Goal: Task Accomplishment & Management: Complete application form

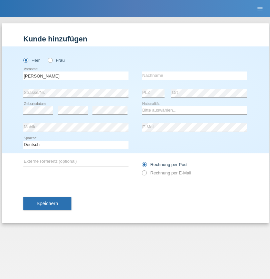
type input "[PERSON_NAME]"
click at [195, 76] on input "text" at bounding box center [194, 76] width 105 height 8
type input "Florin"
select select "RO"
select select "C"
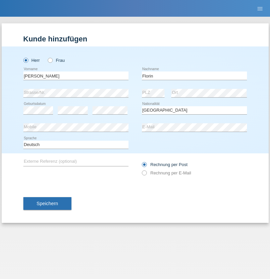
select select "29"
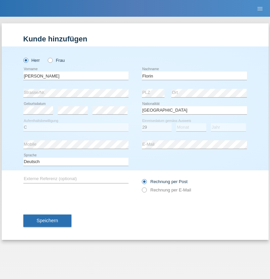
select select "02"
select select "2021"
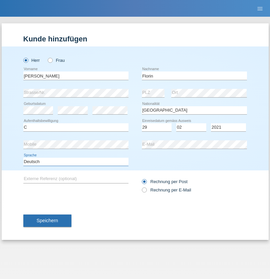
select select "en"
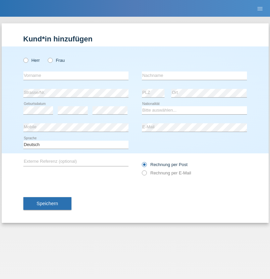
radio input "true"
click at [76, 76] on input "text" at bounding box center [75, 76] width 105 height 8
type input "Ruth"
click at [195, 76] on input "text" at bounding box center [194, 76] width 105 height 8
type input "Krebs"
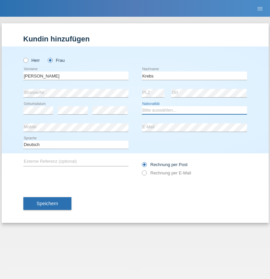
select select "CH"
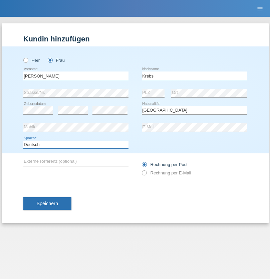
select select "en"
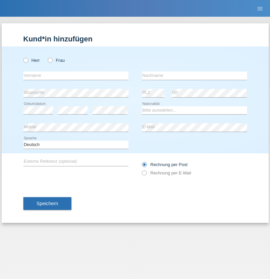
radio input "true"
click at [76, 76] on input "text" at bounding box center [75, 76] width 105 height 8
type input "Qovanaj"
click at [195, 76] on input "text" at bounding box center [194, 76] width 105 height 8
type input "Shaban"
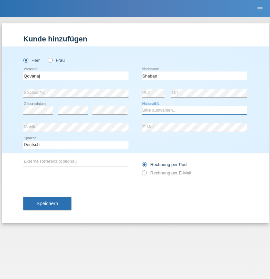
select select "CH"
radio input "true"
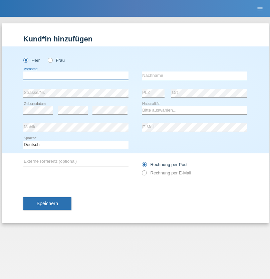
click at [76, 76] on input "text" at bounding box center [75, 76] width 105 height 8
type input "J"
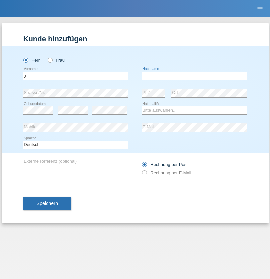
click at [195, 76] on input "text" at bounding box center [194, 76] width 105 height 8
type input "sarmento cavalcanti"
select select "PT"
select select "C"
select select "02"
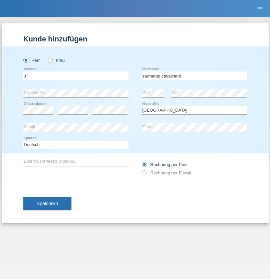
select select "09"
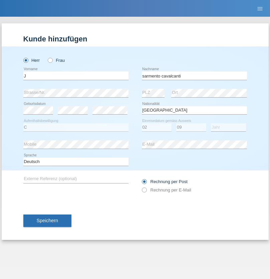
select select "2019"
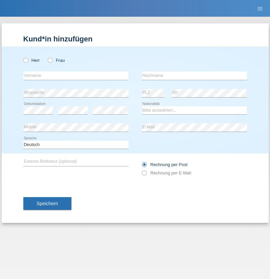
radio input "true"
click at [76, 76] on input "text" at bounding box center [75, 76] width 105 height 8
type input "G"
click at [195, 76] on input "text" at bounding box center [194, 76] width 105 height 8
type input "Umar"
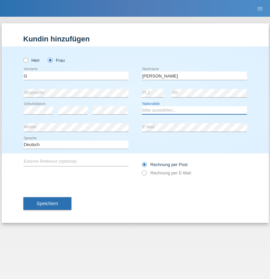
select select "CH"
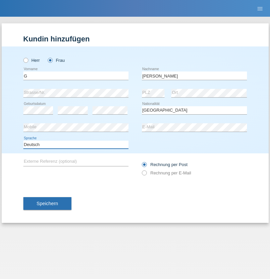
select select "en"
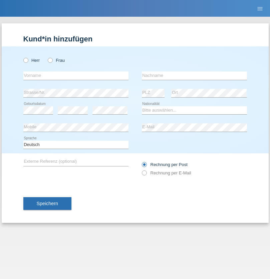
radio input "true"
click at [76, 76] on input "text" at bounding box center [75, 76] width 105 height 8
type input "Varodi"
click at [195, 76] on input "text" at bounding box center [194, 76] width 105 height 8
type input "Zoltan"
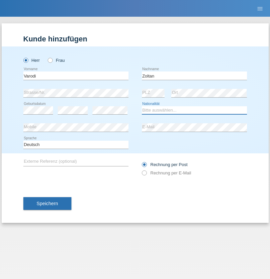
select select "UA"
select select "C"
select select "10"
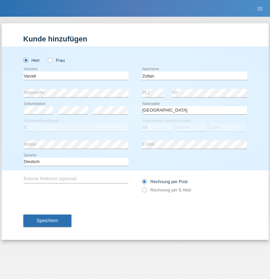
select select "10"
select select "2021"
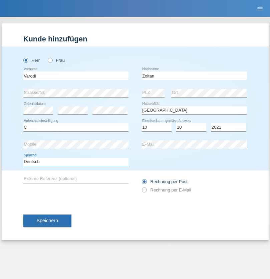
select select "en"
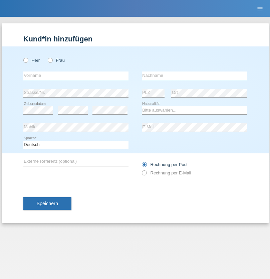
radio input "true"
click at [76, 76] on input "text" at bounding box center [75, 76] width 105 height 8
type input "Samira"
click at [195, 76] on input "text" at bounding box center [194, 76] width 105 height 8
type input "Bachofen"
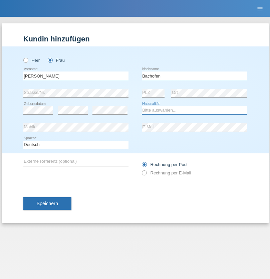
select select "CH"
radio input "true"
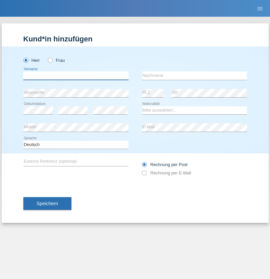
click at [76, 76] on input "text" at bounding box center [75, 76] width 105 height 8
type input "Volkan"
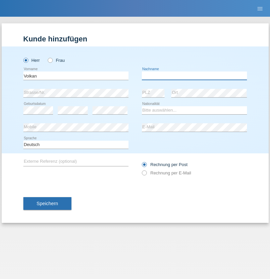
click at [195, 76] on input "text" at bounding box center [194, 76] width 105 height 8
type input "Laçın"
select select "TR"
select select "C"
select select "06"
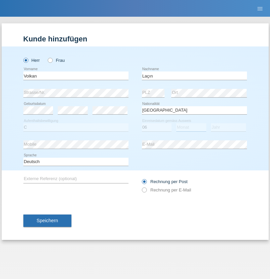
select select "04"
select select "2021"
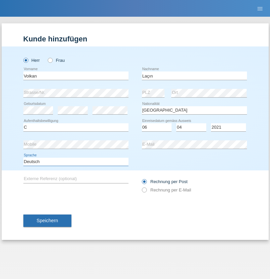
select select "en"
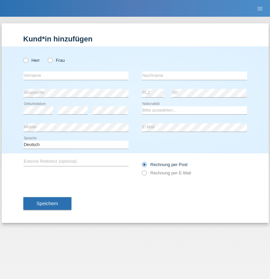
radio input "true"
click at [76, 76] on input "text" at bounding box center [75, 76] width 105 height 8
type input "Volkan"
click at [195, 76] on input "text" at bounding box center [194, 76] width 105 height 8
type input "Laçın"
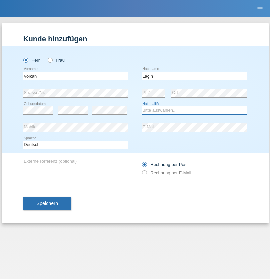
select select "TR"
select select "C"
select select "06"
select select "04"
select select "2021"
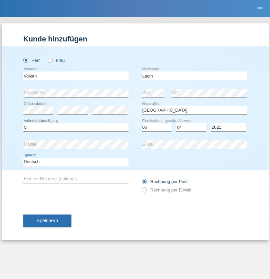
select select "en"
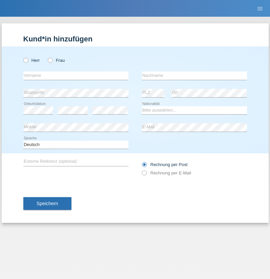
radio input "true"
click at [76, 76] on input "text" at bounding box center [75, 76] width 105 height 8
type input "[PERSON_NAME]"
click at [195, 76] on input "text" at bounding box center [194, 76] width 105 height 8
type input "löffel"
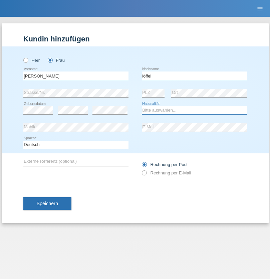
select select "CH"
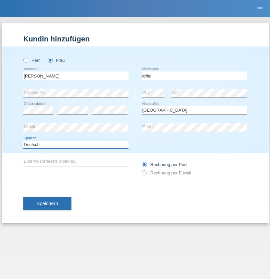
select select "en"
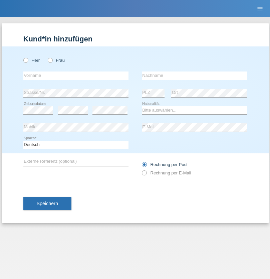
radio input "true"
click at [76, 76] on input "text" at bounding box center [75, 76] width 105 height 8
type input "Matusa"
click at [195, 76] on input "text" at bounding box center [194, 76] width 105 height 8
type input "[PERSON_NAME]"
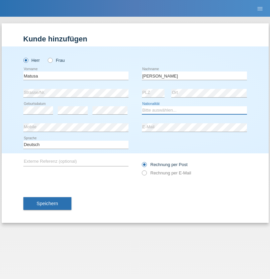
select select "RO"
select select "C"
select select "01"
select select "06"
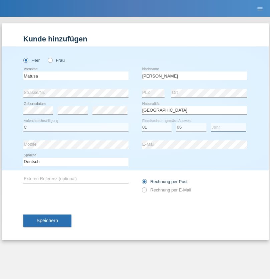
select select "2016"
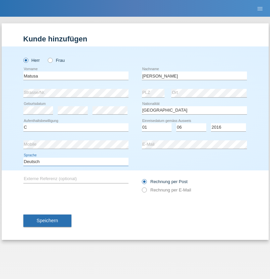
select select "en"
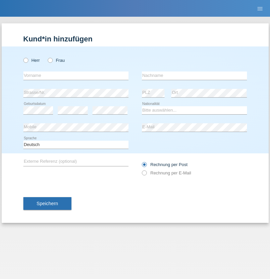
radio input "true"
click at [76, 76] on input "text" at bounding box center [75, 76] width 105 height 8
type input "[PERSON_NAME]"
click at [195, 76] on input "text" at bounding box center [194, 76] width 105 height 8
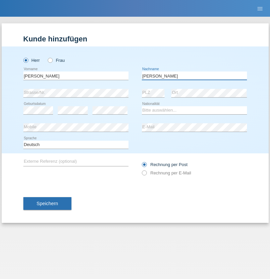
type input "[PERSON_NAME]"
select select "CH"
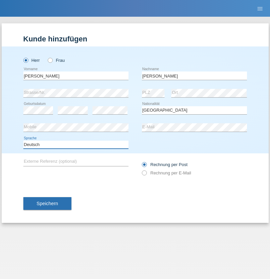
select select "en"
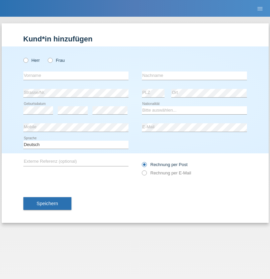
radio input "true"
click at [76, 76] on input "text" at bounding box center [75, 76] width 105 height 8
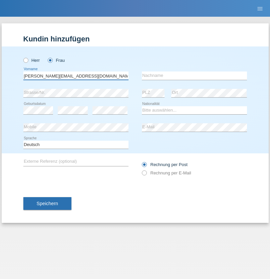
type input "[PERSON_NAME][EMAIL_ADDRESS][DOMAIN_NAME]"
click at [195, 76] on input "text" at bounding box center [194, 76] width 105 height 8
type input "Hylaj"
select select "CH"
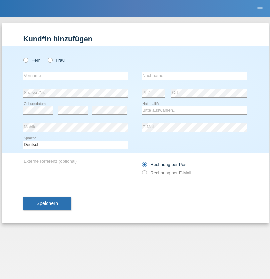
radio input "true"
click at [76, 76] on input "text" at bounding box center [75, 76] width 105 height 8
type input "luka"
click at [195, 76] on input "text" at bounding box center [194, 76] width 105 height 8
type input "kocic"
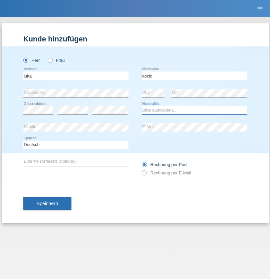
select select "RS"
select select "C"
select select "21"
select select "04"
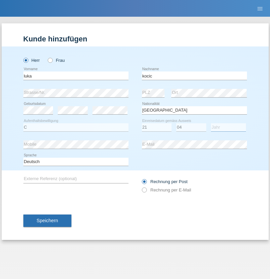
select select "1999"
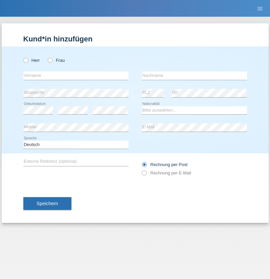
radio input "true"
click at [76, 76] on input "text" at bounding box center [75, 76] width 105 height 8
type input "Marian"
click at [195, 76] on input "text" at bounding box center [194, 76] width 105 height 8
type input "Matusa"
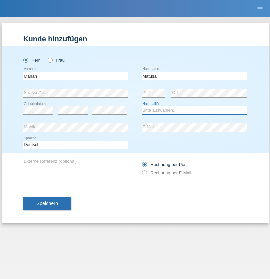
select select "RO"
select select "C"
select select "01"
select select "06"
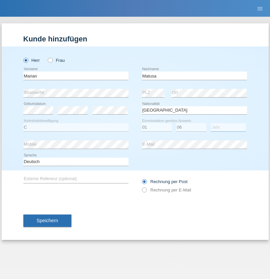
select select "2016"
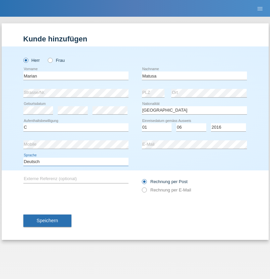
select select "en"
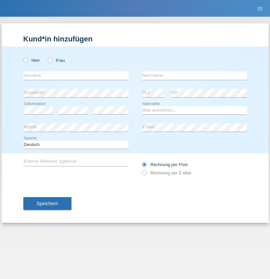
radio input "true"
click at [76, 76] on input "text" at bounding box center [75, 76] width 105 height 8
type input "Marco"
click at [195, 76] on input "text" at bounding box center [194, 76] width 105 height 8
type input "Weinlein"
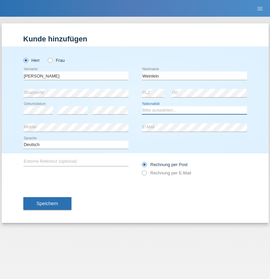
select select "CH"
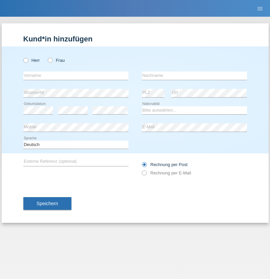
radio input "true"
click at [76, 76] on input "text" at bounding box center [75, 76] width 105 height 8
type input "Jashari lmeri"
click at [195, 76] on input "text" at bounding box center [194, 76] width 105 height 8
type input "Rabije"
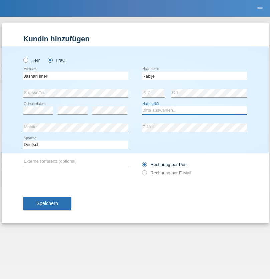
select select "CH"
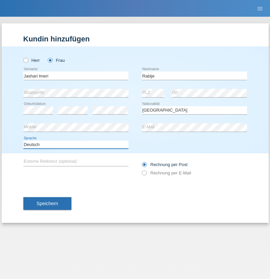
select select "en"
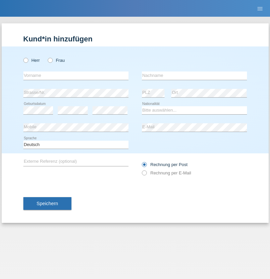
radio input "true"
click at [76, 76] on input "text" at bounding box center [75, 76] width 105 height 8
type input "firat"
click at [195, 76] on input "text" at bounding box center [194, 76] width 105 height 8
type input "kara"
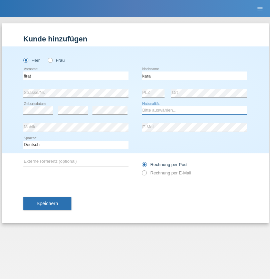
select select "CH"
radio input "true"
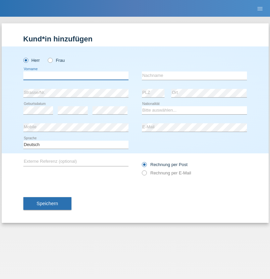
click at [76, 76] on input "text" at bounding box center [75, 76] width 105 height 8
type input "Gigov"
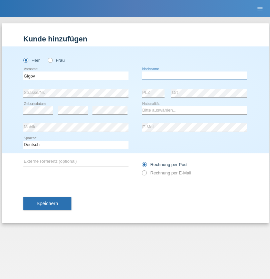
click at [195, 76] on input "text" at bounding box center [194, 76] width 105 height 8
type input "Zhan"
select select "BG"
select select "C"
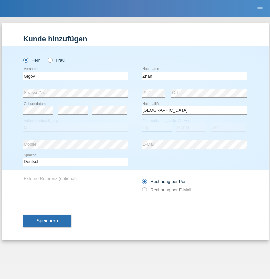
select select "23"
select select "10"
select select "2021"
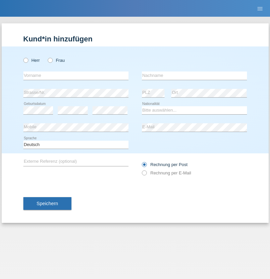
radio input "true"
click at [76, 76] on input "text" at bounding box center [75, 76] width 105 height 8
type input "Amand"
click at [195, 76] on input "text" at bounding box center [194, 76] width 105 height 8
type input "Pires"
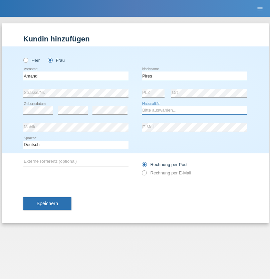
select select "CH"
radio input "true"
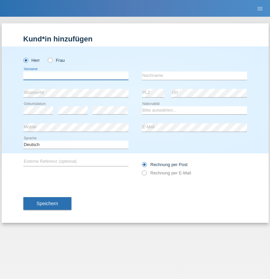
click at [76, 76] on input "text" at bounding box center [75, 76] width 105 height 8
type input "[PERSON_NAME]"
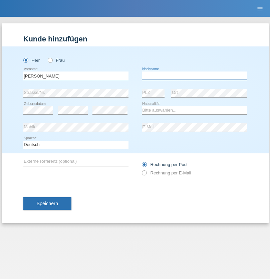
click at [195, 76] on input "text" at bounding box center [194, 76] width 105 height 8
type input "Saidi"
select select "CH"
radio input "true"
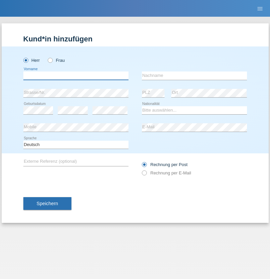
click at [76, 76] on input "text" at bounding box center [75, 76] width 105 height 8
type input "[PERSON_NAME]"
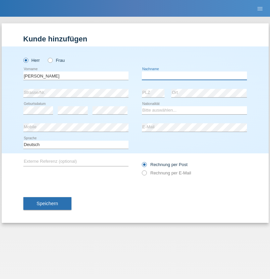
click at [195, 76] on input "text" at bounding box center [194, 76] width 105 height 8
type input "[PERSON_NAME]"
select select "PT"
select select "C"
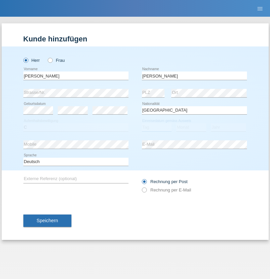
select select "23"
select select "08"
select select "2021"
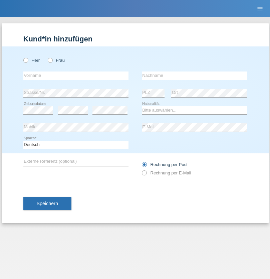
radio input "true"
click at [76, 76] on input "text" at bounding box center [75, 76] width 105 height 8
type input "[PERSON_NAME]"
click at [195, 76] on input "text" at bounding box center [194, 76] width 105 height 8
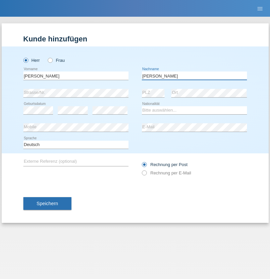
type input "[PERSON_NAME]"
select select "CH"
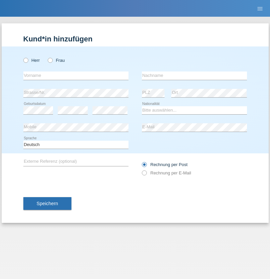
radio input "true"
click at [76, 76] on input "text" at bounding box center [75, 76] width 105 height 8
type input "Szilvia"
click at [195, 76] on input "text" at bounding box center [194, 76] width 105 height 8
type input "Olakh"
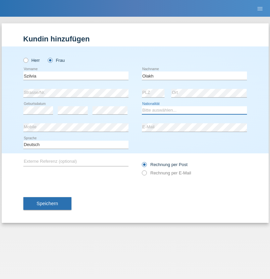
select select "UA"
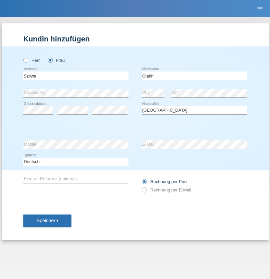
select select "C"
select select "17"
select select "09"
select select "2021"
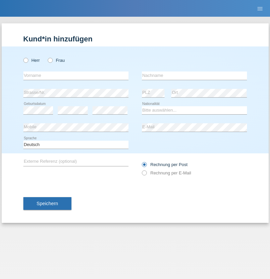
radio input "true"
click at [76, 76] on input "text" at bounding box center [75, 76] width 105 height 8
type input "Asrit"
click at [195, 76] on input "text" at bounding box center [194, 76] width 105 height 8
type input "Kupa"
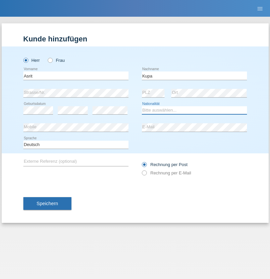
select select "MK"
select select "C"
select select "27"
select select "05"
radio input "true"
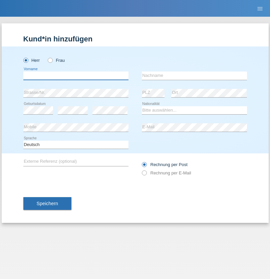
click at [76, 76] on input "text" at bounding box center [75, 76] width 105 height 8
type input "[PERSON_NAME]"
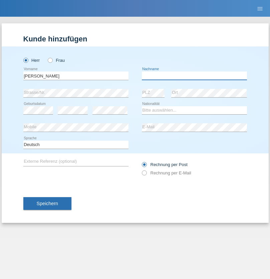
click at [195, 76] on input "text" at bounding box center [194, 76] width 105 height 8
type input "[PERSON_NAME]"
select select "SY"
select select "C"
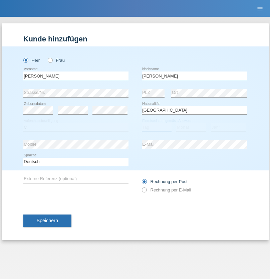
select select "17"
select select "09"
select select "2021"
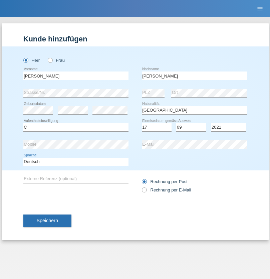
select select "en"
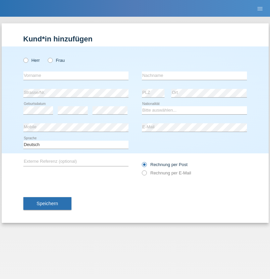
radio input "true"
select select "CH"
radio input "true"
click at [76, 76] on input "text" at bounding box center [75, 76] width 105 height 8
type input "[PERSON_NAME]"
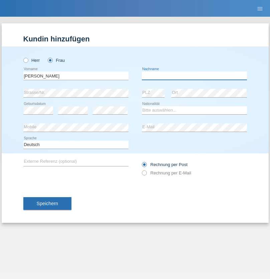
click at [195, 76] on input "text" at bounding box center [194, 76] width 105 height 8
type input "Bacic"
select select "CH"
